Goal: Information Seeking & Learning: Learn about a topic

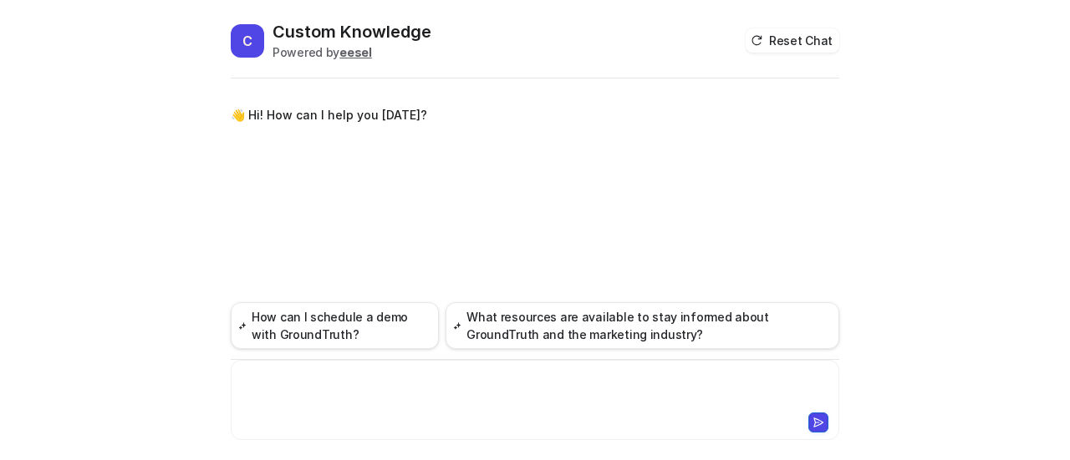
click at [344, 384] on div at bounding box center [535, 390] width 601 height 38
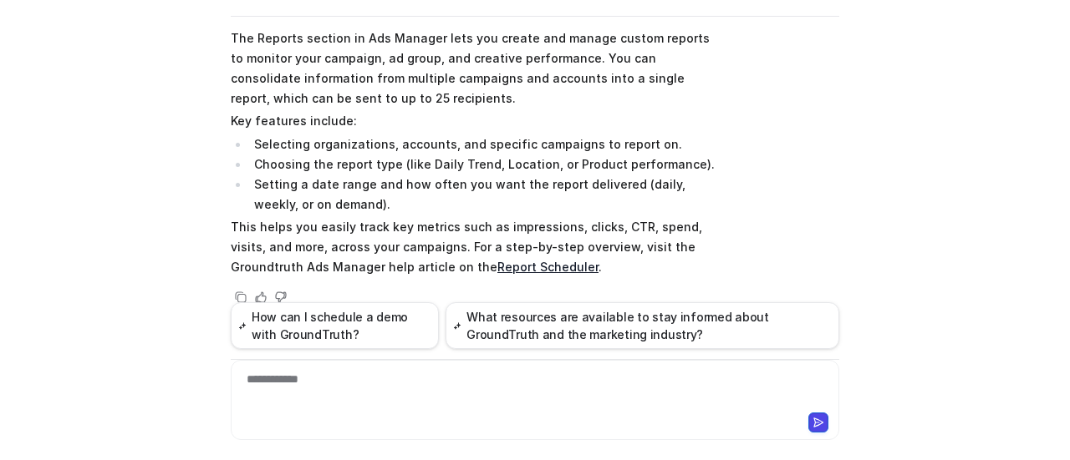
scroll to position [148, 0]
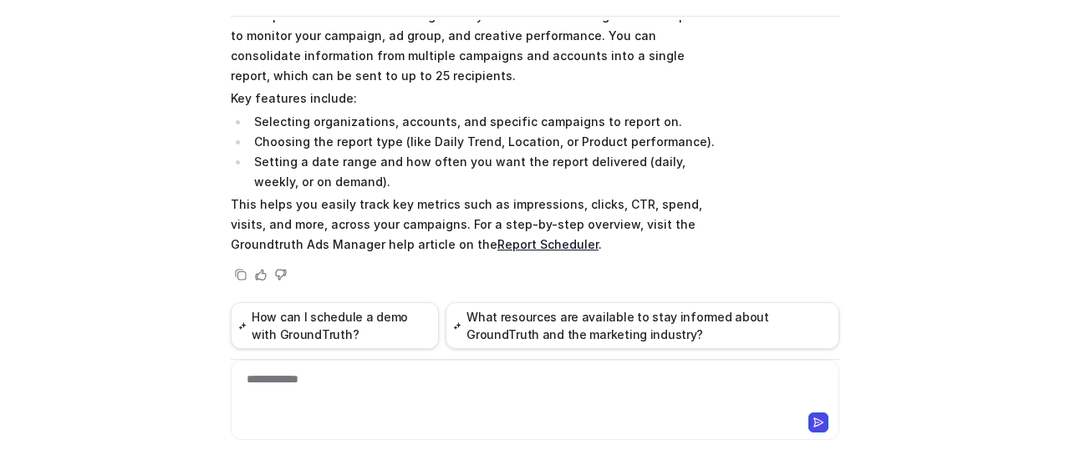
click at [849, 187] on div "C Custom Knowledge Powered by eesel Reset Chat 👋 Hi! How can I help you [DATE]?…" at bounding box center [535, 230] width 1070 height 460
click at [750, 176] on div "Searched knowledge base search_queries : [ "Reports section in Ads Manager", "A…" at bounding box center [535, 132] width 608 height 306
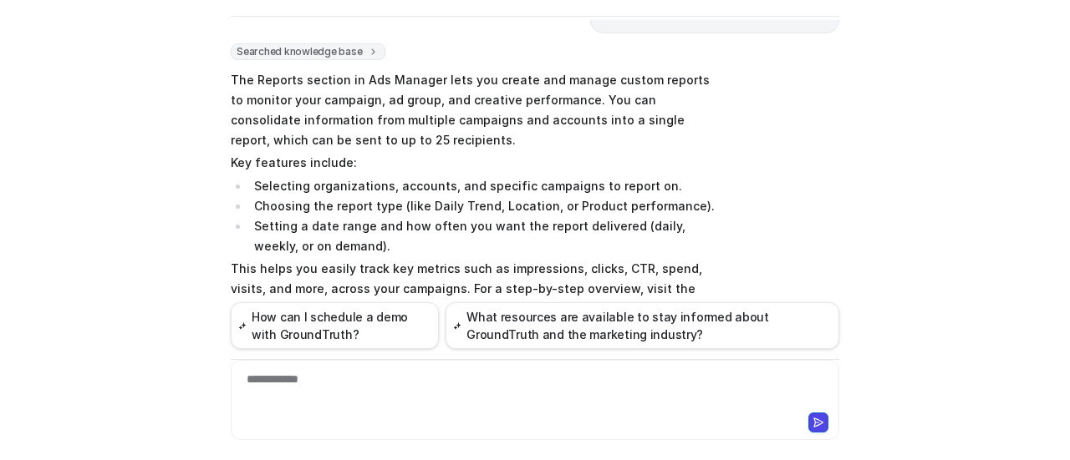
scroll to position [0, 0]
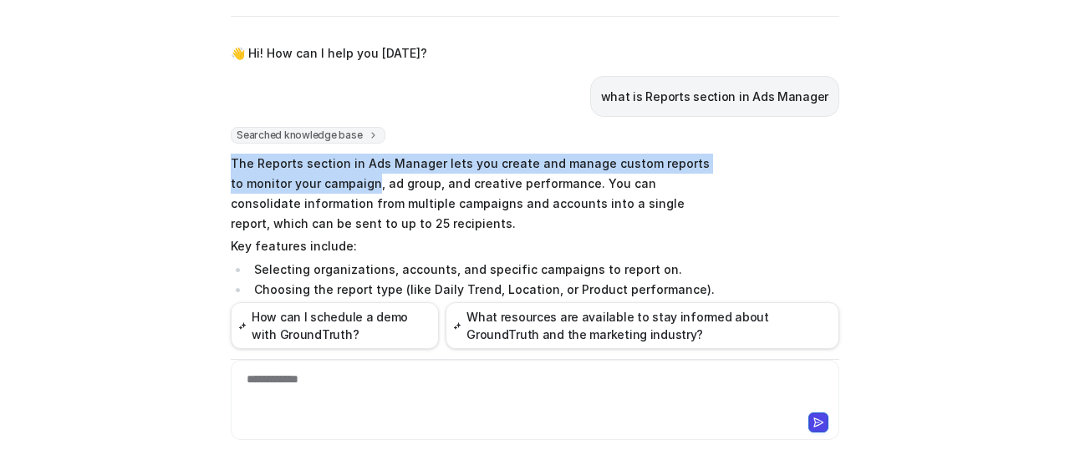
drag, startPoint x: 223, startPoint y: 158, endPoint x: 351, endPoint y: 185, distance: 130.8
click at [351, 185] on div "C Custom Knowledge Powered by eesel Reset Chat 👋 Hi! How can I help you [DATE]?…" at bounding box center [534, 178] width 635 height 440
copy p "The Reports section in Ads Manager lets you create and manage custom reports to…"
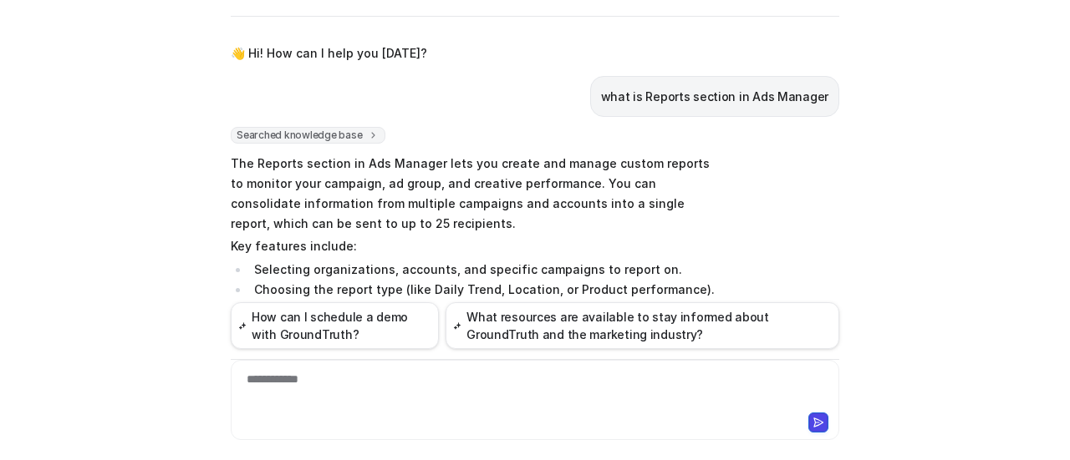
click at [419, 198] on p "The Reports section in Ads Manager lets you create and manage custom reports to…" at bounding box center [475, 194] width 489 height 80
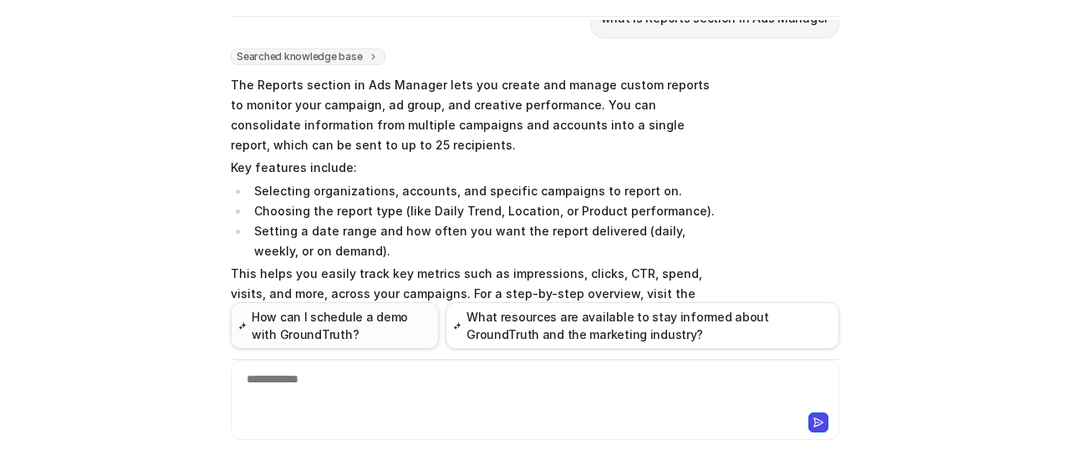
scroll to position [148, 0]
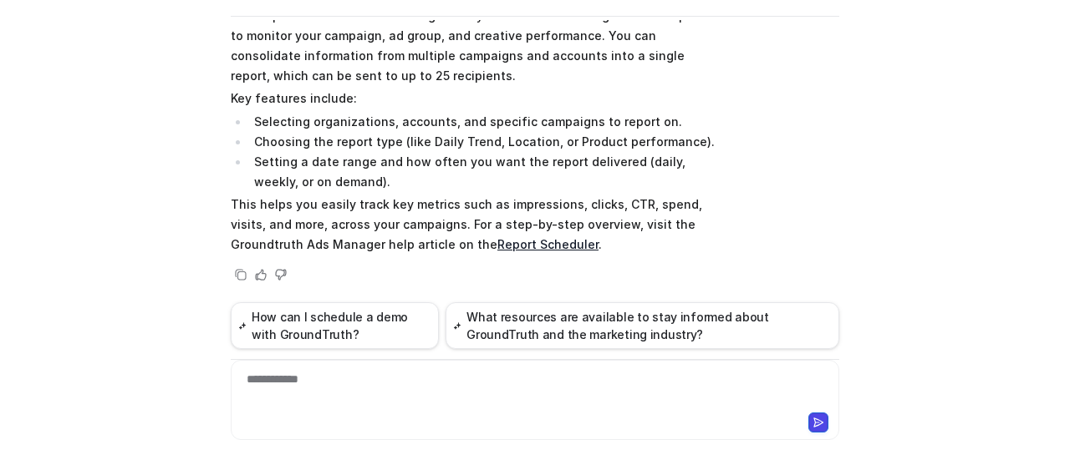
click at [389, 388] on div "**********" at bounding box center [535, 390] width 601 height 38
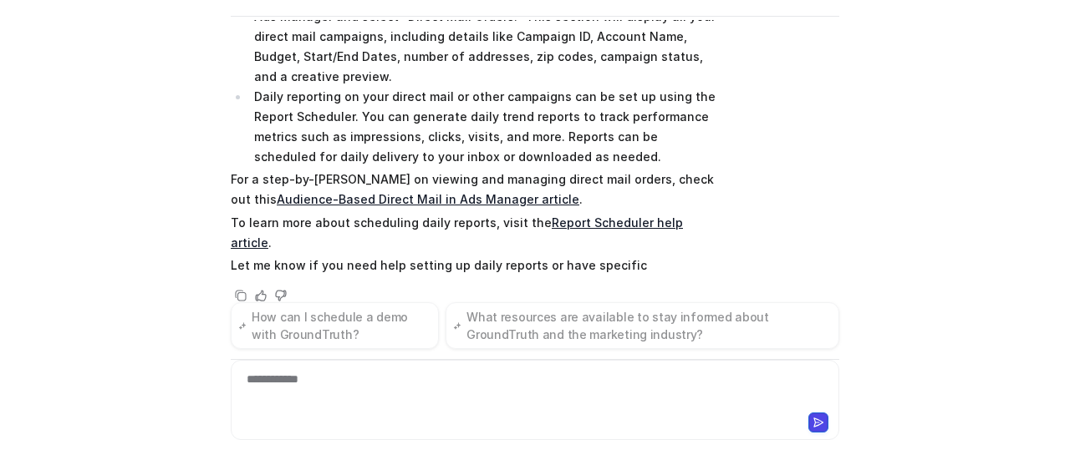
scroll to position [597, 0]
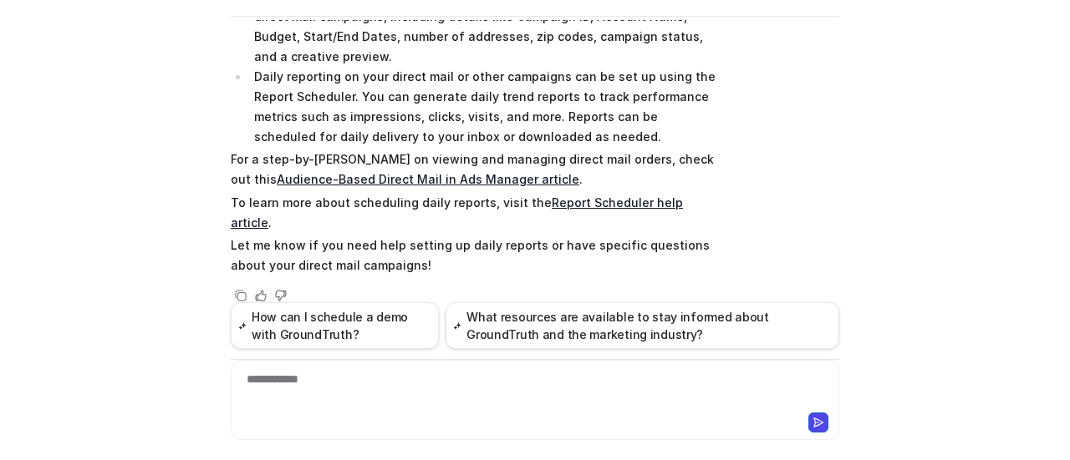
click at [887, 207] on div "C Custom Knowledge Powered by eesel Reset Chat 👋 Hi! How can I help you [DATE]?…" at bounding box center [535, 230] width 1070 height 460
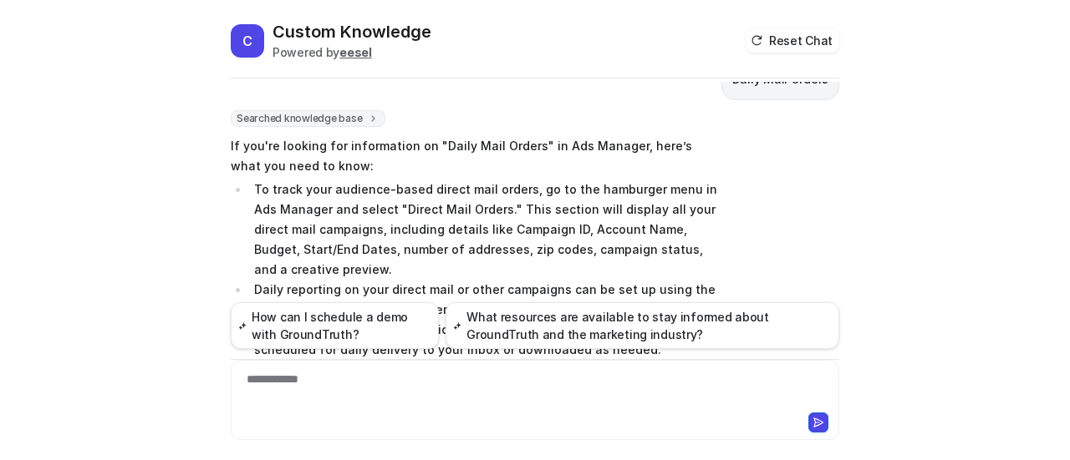
scroll to position [429, 0]
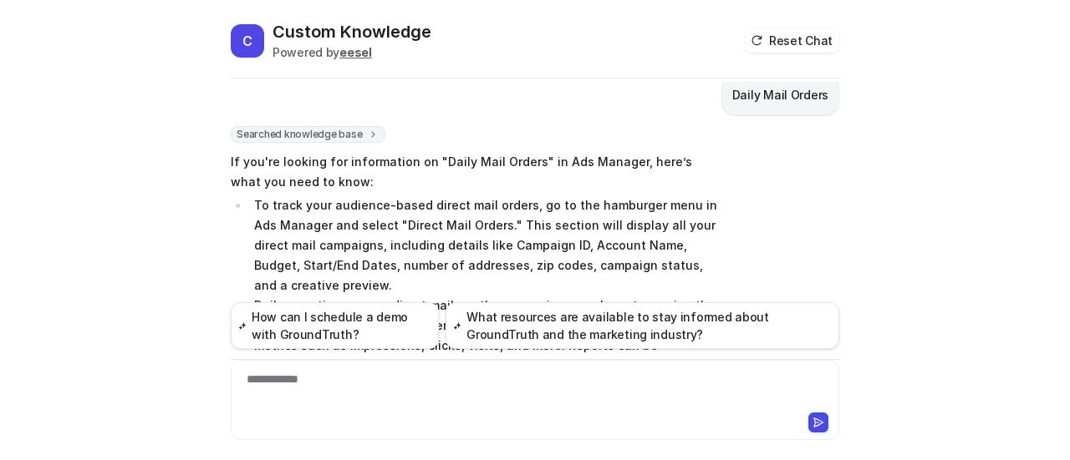
click at [869, 226] on div "C Custom Knowledge Powered by eesel Reset Chat 👋 Hi! How can I help you [DATE]?…" at bounding box center [535, 230] width 1070 height 460
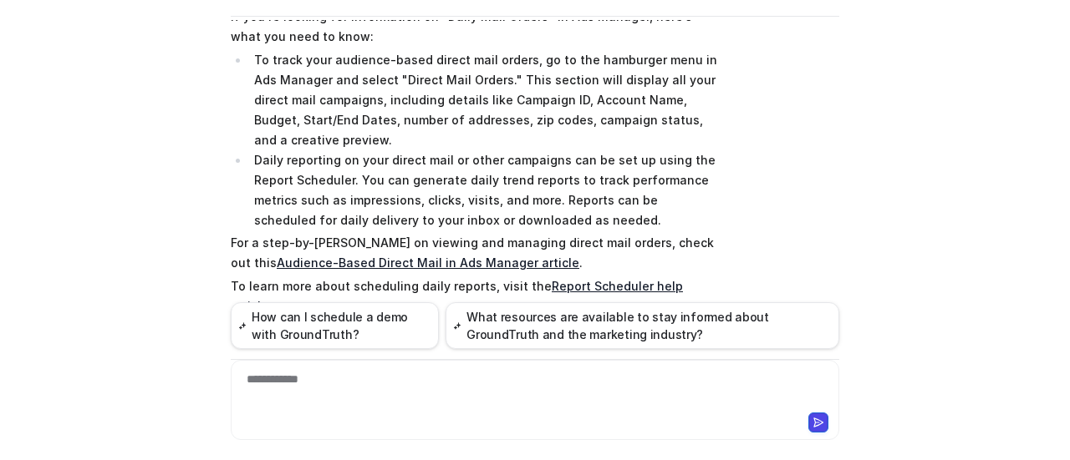
scroll to position [597, 0]
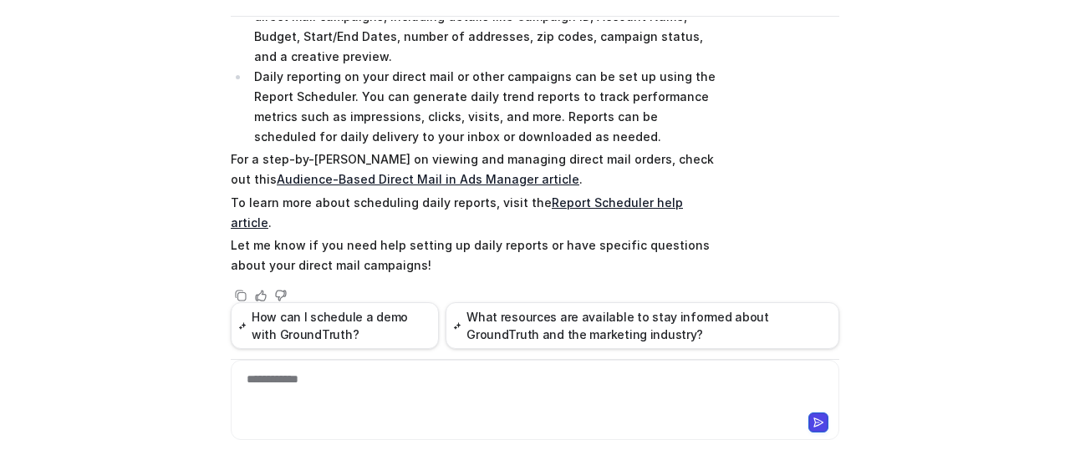
click at [453, 173] on link "Audience-Based Direct Mail in Ads Manager article" at bounding box center [428, 179] width 302 height 14
